Goal: Transaction & Acquisition: Purchase product/service

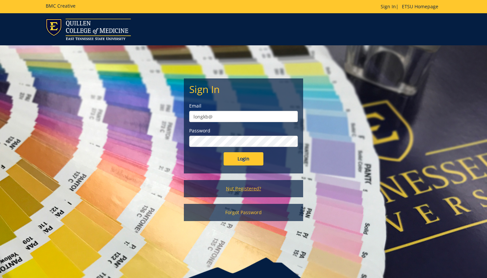
type input "longkb@"
click at [247, 190] on link "Not Registered?" at bounding box center [243, 188] width 119 height 17
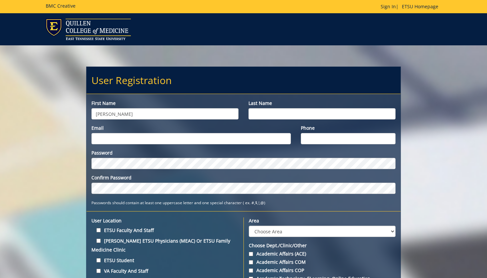
type input "Kelsey"
type input "Long"
type input "k"
type input "longkb@etsu.edu"
type input "423-963-1790"
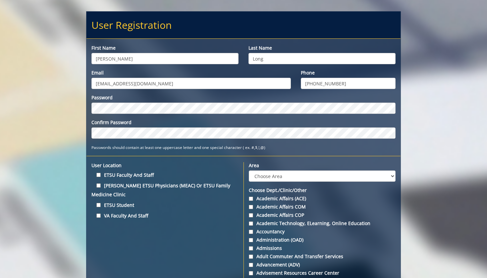
scroll to position [59, 0]
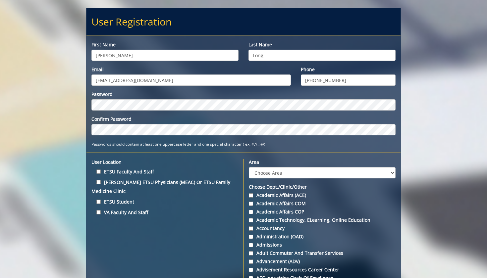
click at [140, 172] on label "ETSU Faculty and Staff" at bounding box center [164, 171] width 147 height 9
click at [101, 172] on input "ETSU Faculty and Staff" at bounding box center [98, 172] width 4 height 4
checkbox input "true"
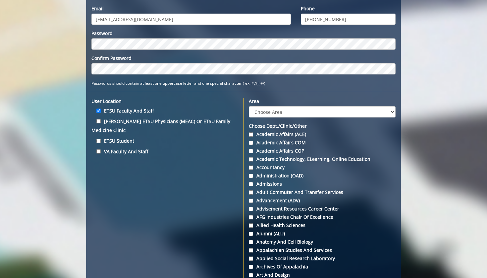
scroll to position [119, 0]
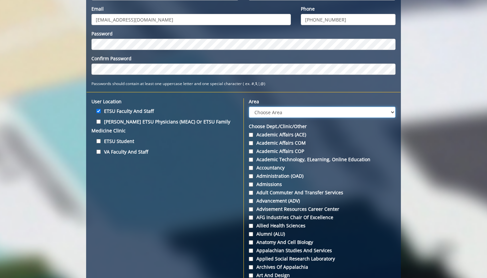
select select "12"
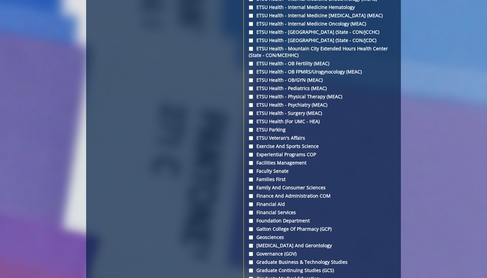
scroll to position [1079, 0]
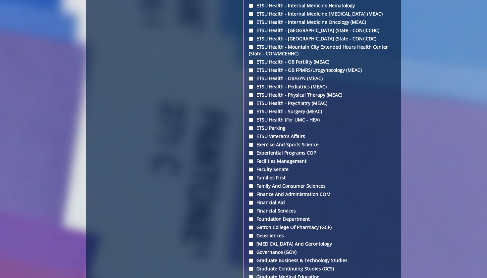
click at [250, 230] on input "Gatton College of Pharmacy (GCP)" at bounding box center [251, 227] width 4 height 4
checkbox input "true"
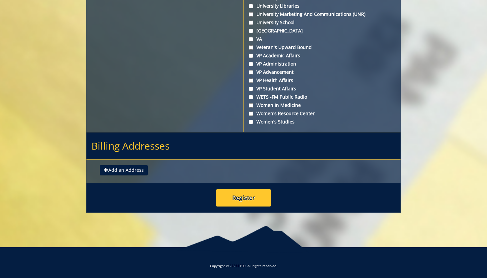
scroll to position [2464, 0]
click at [135, 173] on button "Add an Address" at bounding box center [124, 170] width 48 height 11
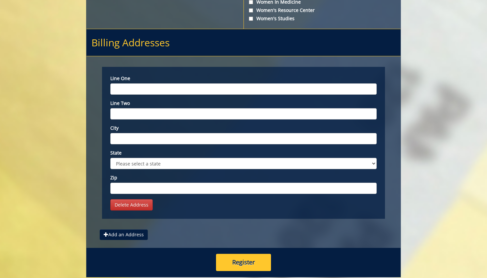
scroll to position [2564, 0]
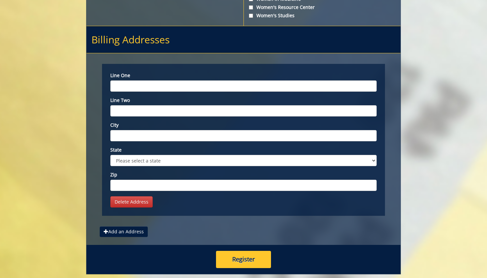
click at [257, 90] on input "Line one" at bounding box center [243, 85] width 266 height 11
paste input "PO Box 70657, Johnson City, TN 37614"
type input "PO Box 70657, Johnson City, TN 37614"
type input "j"
drag, startPoint x: 204, startPoint y: 93, endPoint x: 145, endPoint y: 93, distance: 59.3
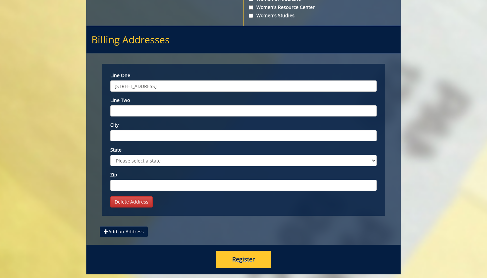
click at [145, 92] on input "PO Box 70657, Johnson City, TN 37614" at bounding box center [243, 85] width 266 height 11
click at [145, 141] on input "City" at bounding box center [243, 135] width 266 height 11
paste input ", Johnson City, TN 37614"
click at [118, 141] on input ", Johnson City, TN 37614" at bounding box center [243, 135] width 266 height 11
click at [170, 141] on input "Johnson City, TN 37614" at bounding box center [243, 135] width 266 height 11
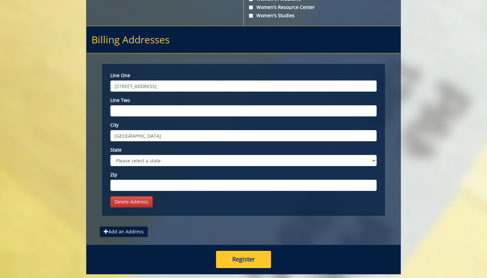
type input "Johnson City"
type input "37614"
select select "1"
click at [200, 92] on input "PO Box 70657, Johnson City, TN 37614" at bounding box center [243, 85] width 266 height 11
type input "PO Box 70657"
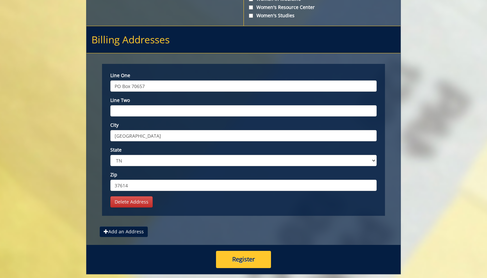
click at [245, 268] on button "Register" at bounding box center [243, 259] width 55 height 17
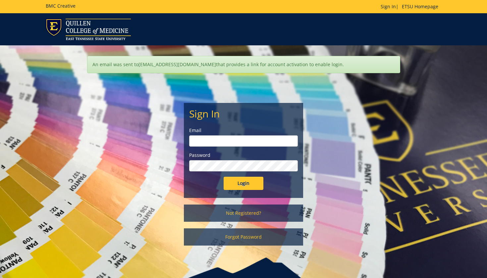
type input "longkb@etsu.edu"
click at [243, 183] on input "Login" at bounding box center [243, 183] width 40 height 13
click at [249, 180] on input "Login" at bounding box center [243, 183] width 40 height 13
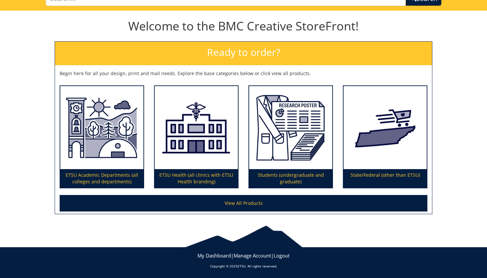
scroll to position [58, 0]
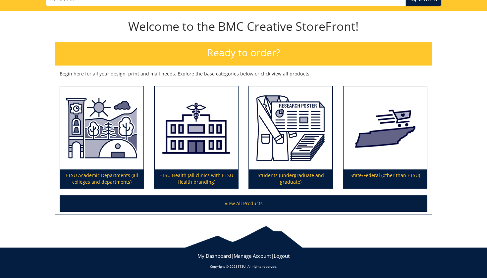
click at [232, 204] on link "View All Products" at bounding box center [244, 203] width 368 height 17
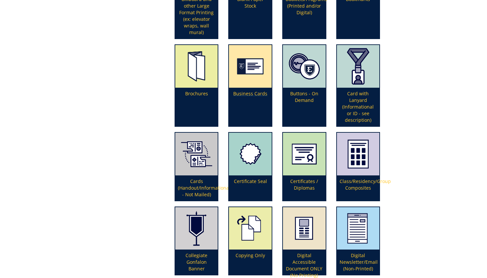
scroll to position [342, 0]
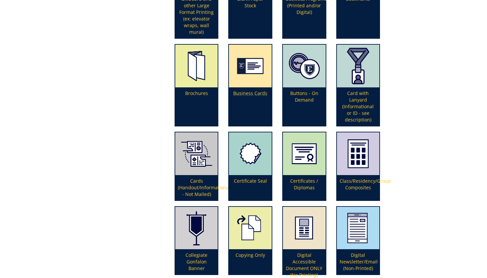
click at [252, 74] on img at bounding box center [250, 66] width 43 height 43
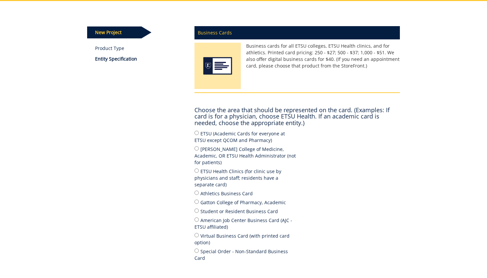
scroll to position [69, 0]
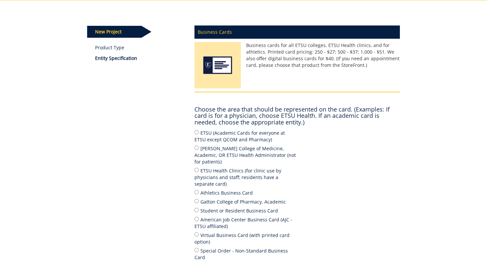
click at [196, 199] on input "Gatton College of Pharmacy, Academic" at bounding box center [196, 201] width 4 height 4
radio input "true"
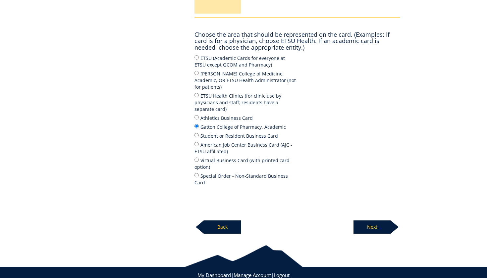
scroll to position [143, 0]
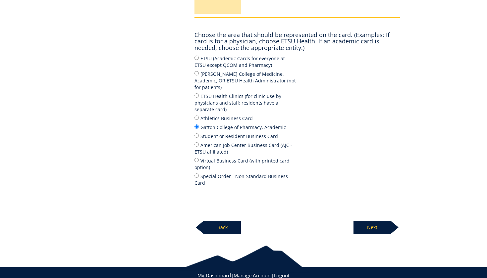
click at [371, 221] on p "Next" at bounding box center [371, 227] width 37 height 13
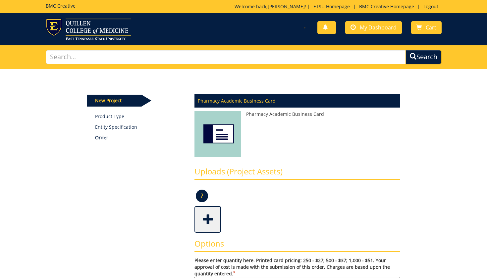
click at [213, 133] on img at bounding box center [217, 136] width 46 height 50
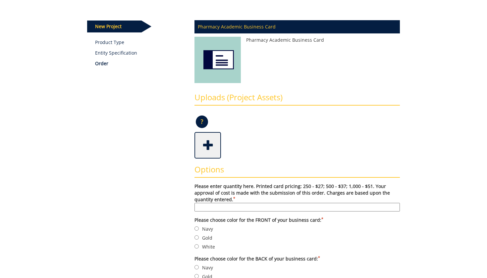
scroll to position [76, 0]
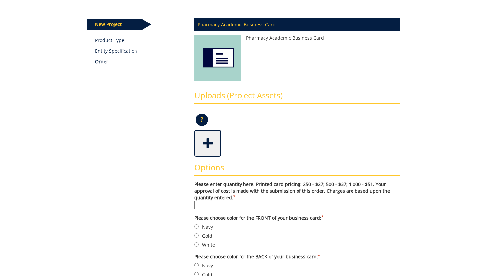
click at [204, 119] on p "?" at bounding box center [202, 120] width 12 height 13
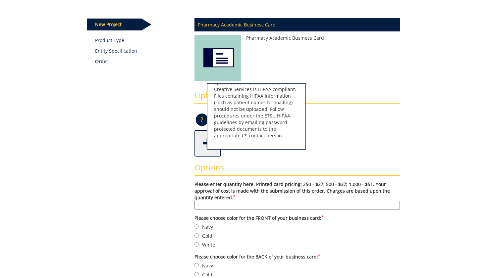
scroll to position [68, 0]
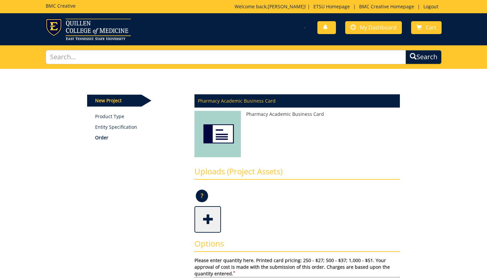
scroll to position [0, 0]
click at [431, 5] on link "Logout" at bounding box center [431, 6] width 22 height 6
